Goal: Task Accomplishment & Management: Manage account settings

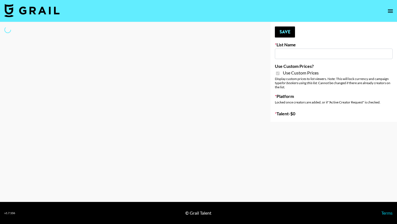
type input "HaruHaru Wonder 15/10"
checkbox input "true"
select select "Brand"
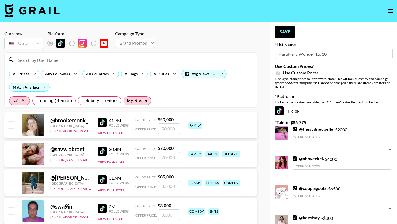
click at [141, 98] on span "My Roster" at bounding box center [137, 100] width 20 height 7
click at [127, 101] on input "My Roster" at bounding box center [127, 101] width 0 height 0
radio input "true"
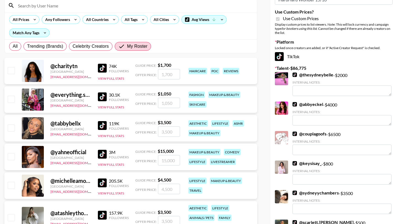
scroll to position [66, 0]
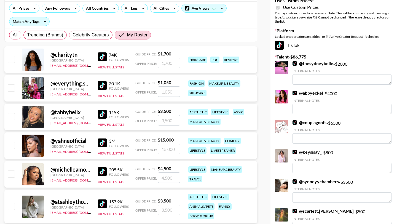
click at [12, 61] on input "checkbox" at bounding box center [11, 59] width 7 height 7
checkbox input "true"
type input "1700"
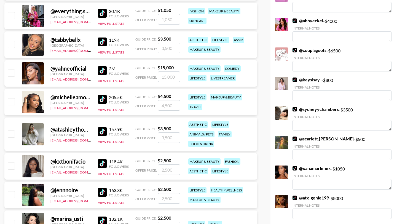
scroll to position [168, 0]
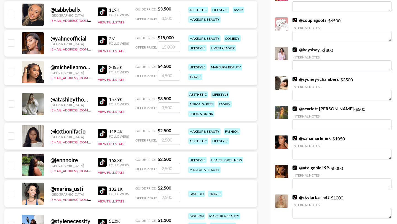
checkbox input "false"
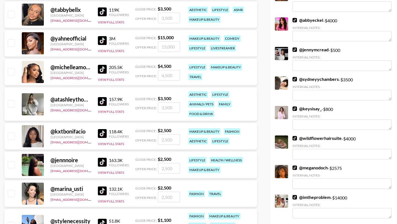
click at [11, 134] on input "checkbox" at bounding box center [11, 135] width 7 height 7
checkbox input "true"
type input "2500"
click at [11, 163] on input "checkbox" at bounding box center [11, 164] width 7 height 7
checkbox input "true"
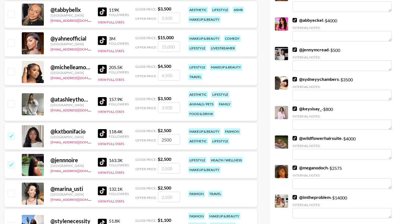
type input "2500"
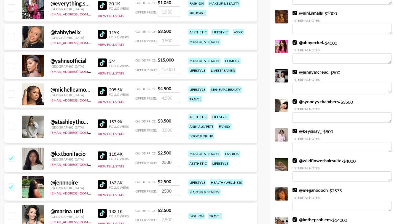
scroll to position [0, 0]
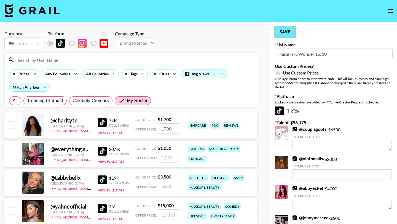
click at [289, 32] on button "Save" at bounding box center [285, 31] width 20 height 11
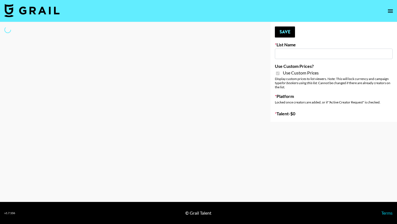
type input "Walmart Fashion"
checkbox input "true"
select select "Brand"
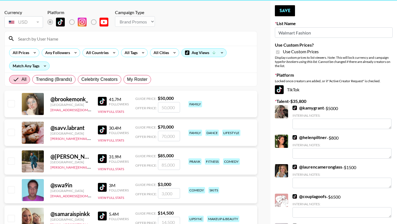
scroll to position [22, 0]
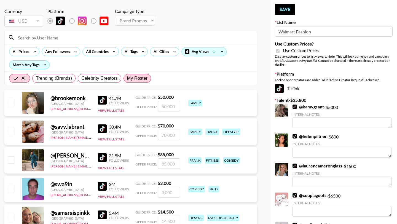
click at [136, 80] on span "My Roster" at bounding box center [137, 78] width 20 height 7
click at [127, 78] on input "My Roster" at bounding box center [127, 78] width 0 height 0
radio input "true"
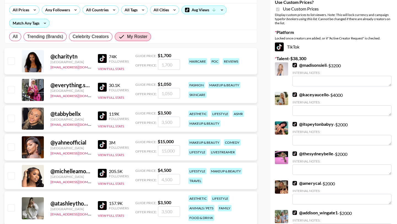
scroll to position [66, 0]
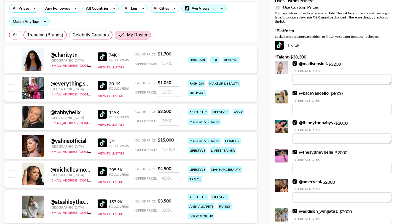
click at [11, 88] on input "checkbox" at bounding box center [11, 87] width 7 height 7
checkbox input "true"
type input "1050"
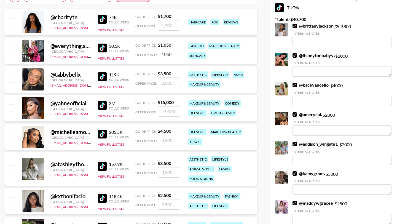
scroll to position [103, 0]
click at [12, 50] on input "checkbox" at bounding box center [11, 50] width 7 height 7
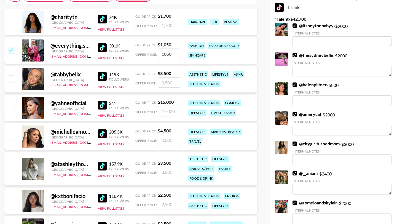
checkbox input "false"
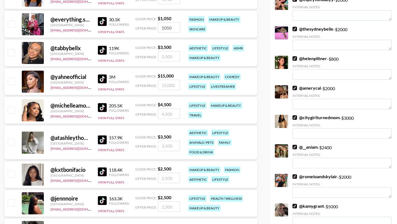
scroll to position [135, 0]
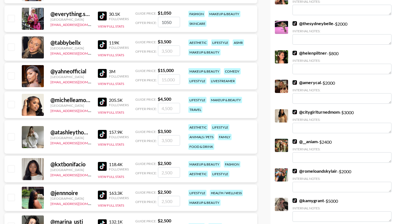
click at [11, 137] on input "checkbox" at bounding box center [11, 136] width 7 height 7
checkbox input "true"
type input "3500"
click at [12, 169] on input "checkbox" at bounding box center [11, 168] width 7 height 7
checkbox input "true"
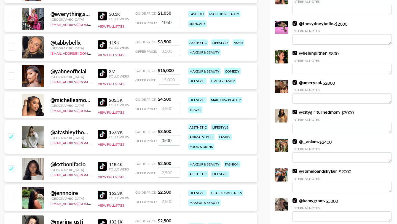
type input "2500"
click at [13, 76] on input "checkbox" at bounding box center [11, 75] width 7 height 7
checkbox input "true"
type input "15000"
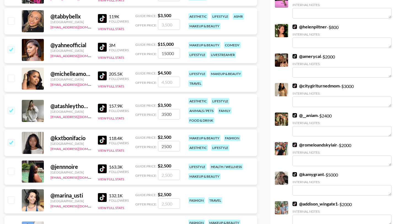
scroll to position [162, 0]
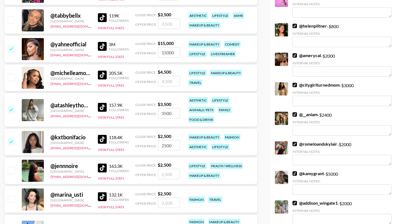
click at [10, 50] on input "checkbox" at bounding box center [11, 48] width 7 height 7
checkbox input "false"
click at [10, 74] on input "checkbox" at bounding box center [11, 77] width 7 height 7
checkbox input "true"
type input "4500"
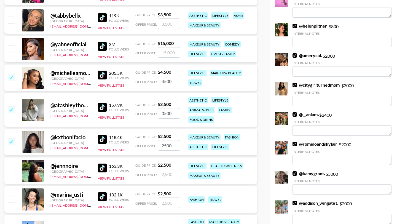
click at [12, 48] on input "checkbox" at bounding box center [11, 48] width 7 height 7
checkbox input "true"
type input "15000"
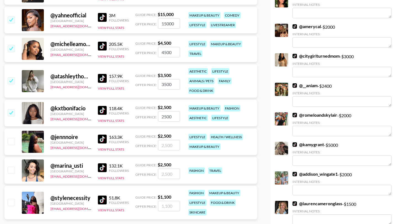
scroll to position [206, 0]
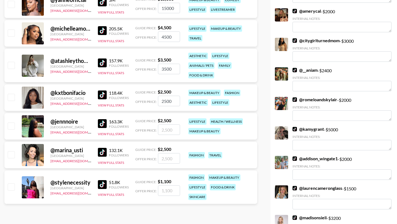
checkbox input "false"
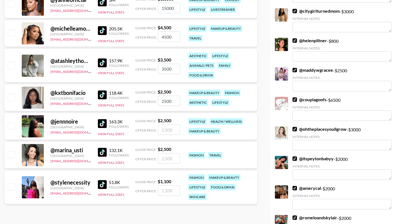
click at [12, 125] on input "checkbox" at bounding box center [11, 125] width 7 height 7
checkbox input "true"
type input "2500"
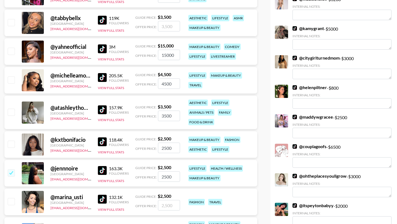
scroll to position [58, 0]
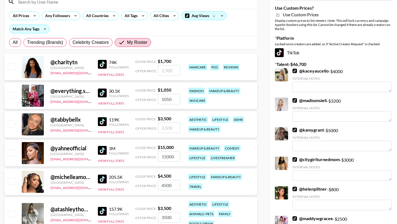
checkbox input "false"
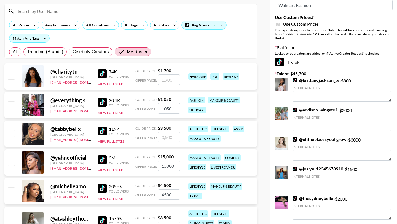
scroll to position [68, 0]
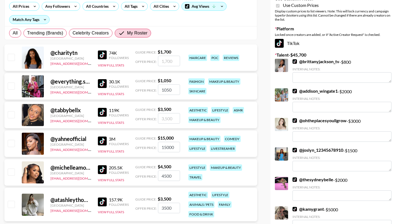
click at [11, 85] on input "checkbox" at bounding box center [11, 85] width 7 height 7
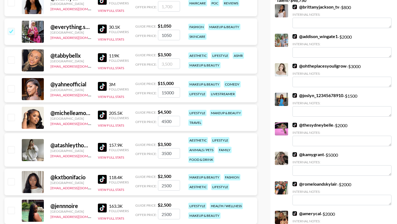
scroll to position [122, 0]
checkbox input "false"
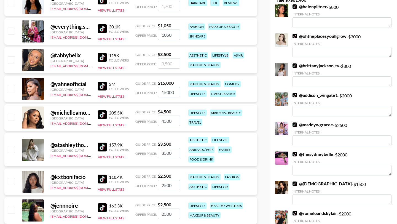
click at [12, 90] on input "checkbox" at bounding box center [11, 88] width 7 height 7
checkbox input "true"
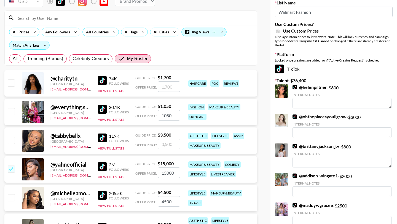
scroll to position [43, 0]
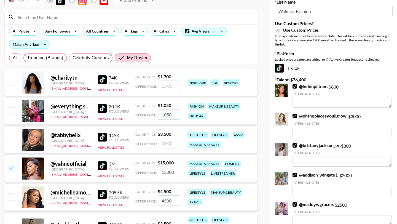
click at [11, 139] on input "checkbox" at bounding box center [11, 139] width 7 height 7
checkbox input "true"
type input "3500"
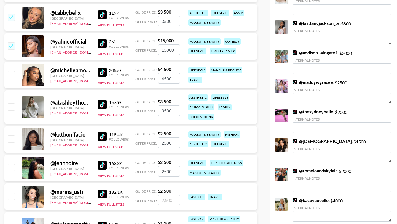
scroll to position [165, 0]
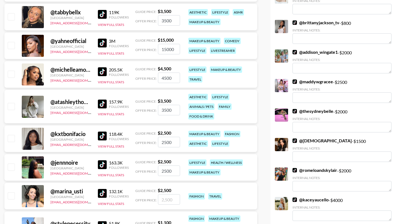
checkbox input "false"
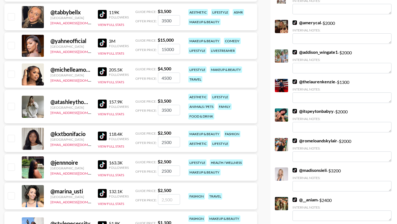
click at [11, 106] on input "checkbox" at bounding box center [11, 106] width 7 height 7
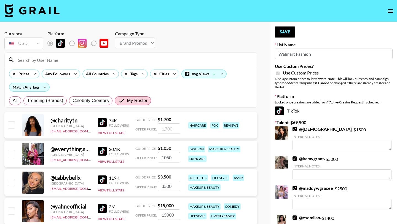
checkbox input "false"
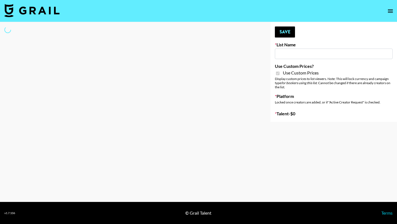
type input "Hot Chocolate Brand - US"
checkbox input "true"
select select "Brand"
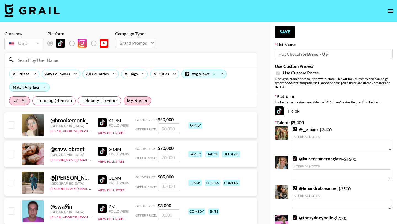
click at [140, 102] on span "My Roster" at bounding box center [137, 100] width 20 height 7
click at [127, 101] on input "My Roster" at bounding box center [127, 101] width 0 height 0
radio input "true"
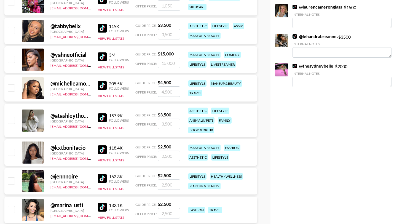
scroll to position [156, 0]
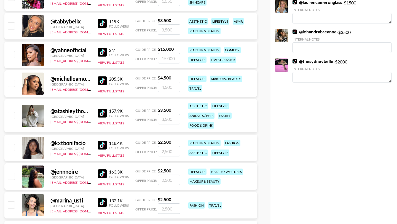
click at [10, 114] on input "checkbox" at bounding box center [11, 115] width 7 height 7
checkbox input "true"
type input "3500"
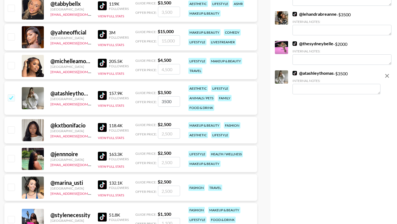
scroll to position [182, 0]
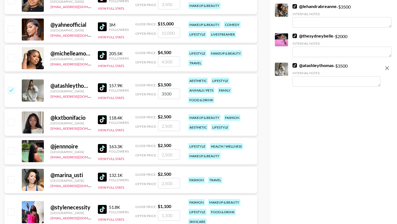
click at [11, 150] on input "checkbox" at bounding box center [11, 150] width 7 height 7
checkbox input "true"
type input "2500"
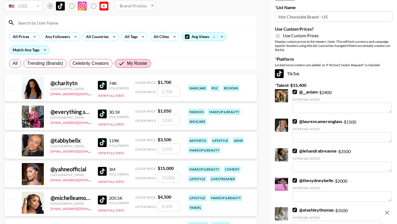
scroll to position [0, 0]
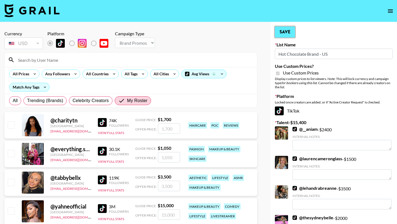
click at [284, 37] on button "Save" at bounding box center [285, 31] width 20 height 11
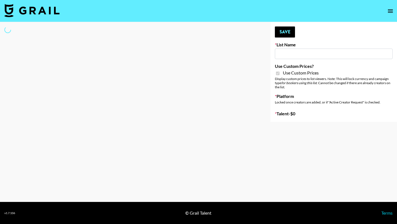
type input "Walmart Fashion"
checkbox input "true"
select select "Brand"
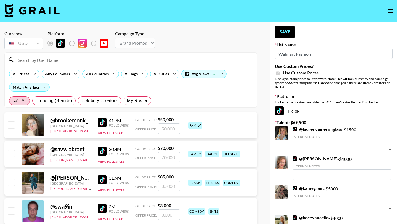
click at [144, 96] on div "All Trending (Brands) Celebrity Creators My Roster" at bounding box center [80, 100] width 144 height 13
click at [139, 102] on span "My Roster" at bounding box center [137, 100] width 20 height 7
click at [127, 101] on input "My Roster" at bounding box center [127, 101] width 0 height 0
radio input "true"
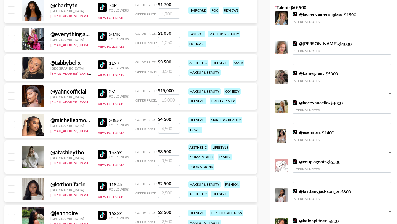
scroll to position [115, 0]
click at [11, 41] on input "checkbox" at bounding box center [11, 38] width 7 height 7
checkbox input "true"
type input "1050"
click at [13, 96] on input "checkbox" at bounding box center [11, 96] width 7 height 7
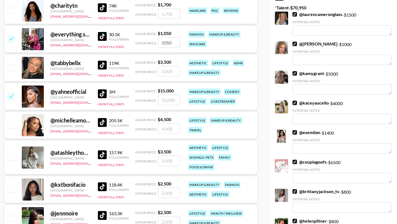
checkbox input "true"
type input "15000"
click at [12, 126] on input "checkbox" at bounding box center [11, 124] width 7 height 7
checkbox input "true"
type input "4500"
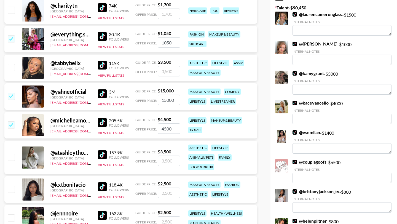
click at [12, 158] on input "checkbox" at bounding box center [11, 157] width 7 height 7
checkbox input "true"
type input "3500"
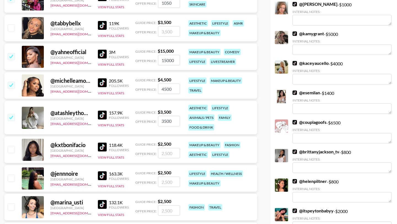
scroll to position [155, 0]
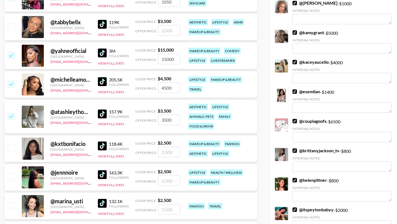
click at [10, 149] on input "checkbox" at bounding box center [11, 148] width 7 height 7
checkbox input "true"
type input "2500"
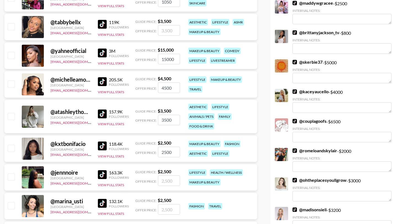
checkbox input "false"
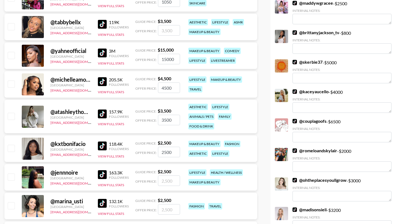
click at [11, 179] on input "checkbox" at bounding box center [11, 176] width 7 height 7
checkbox input "true"
type input "2500"
click at [13, 147] on input "checkbox" at bounding box center [11, 148] width 7 height 7
checkbox input "true"
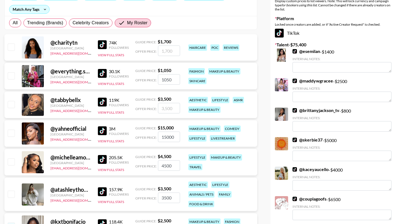
scroll to position [0, 0]
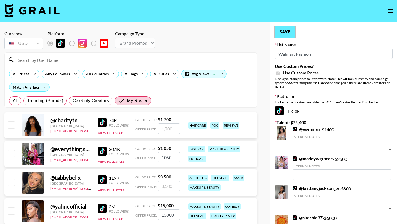
click at [285, 33] on button "Save" at bounding box center [285, 31] width 20 height 11
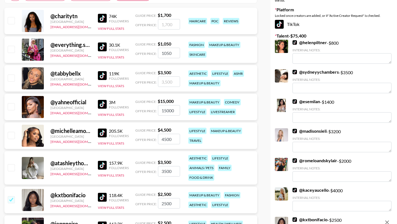
scroll to position [100, 0]
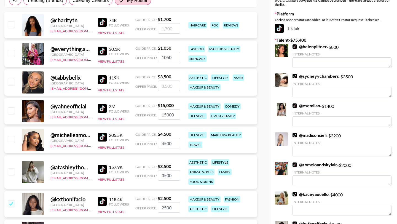
click at [11, 171] on input "checkbox" at bounding box center [11, 171] width 7 height 7
checkbox input "true"
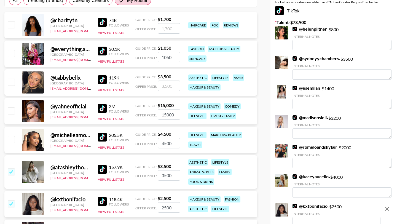
click at [12, 138] on input "checkbox" at bounding box center [11, 139] width 7 height 7
checkbox input "true"
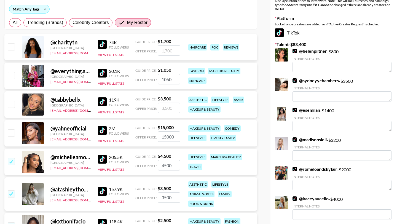
scroll to position [78, 0]
click at [12, 134] on input "checkbox" at bounding box center [11, 133] width 7 height 7
checkbox input "true"
click at [10, 73] on input "checkbox" at bounding box center [11, 75] width 7 height 7
checkbox input "false"
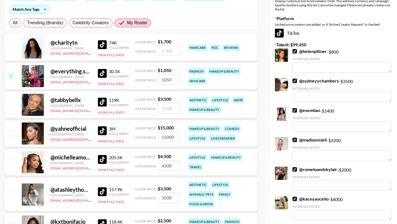
checkbox input "false"
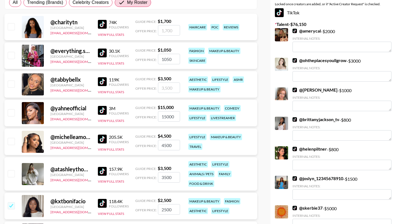
scroll to position [98, 0]
click at [10, 173] on input "checkbox" at bounding box center [11, 173] width 7 height 7
checkbox input "true"
click at [11, 143] on input "checkbox" at bounding box center [11, 141] width 7 height 7
checkbox input "true"
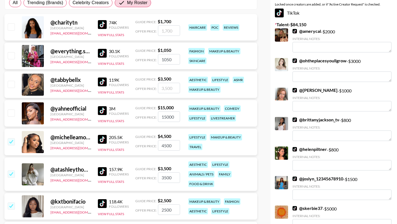
click at [12, 113] on input "checkbox" at bounding box center [11, 112] width 7 height 7
checkbox input "true"
click at [12, 55] on input "checkbox" at bounding box center [11, 55] width 7 height 7
checkbox input "true"
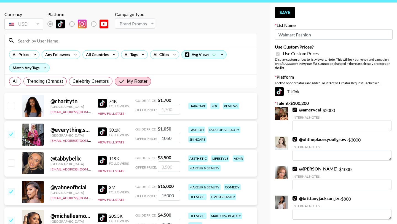
scroll to position [14, 0]
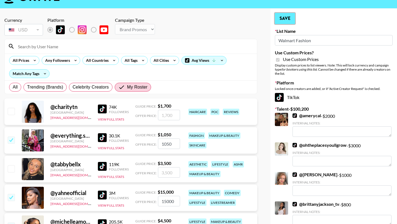
click at [292, 15] on button "Save" at bounding box center [285, 18] width 20 height 11
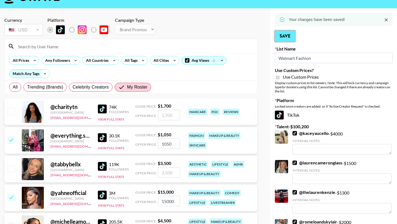
scroll to position [0, 0]
